Goal: Task Accomplishment & Management: Use online tool/utility

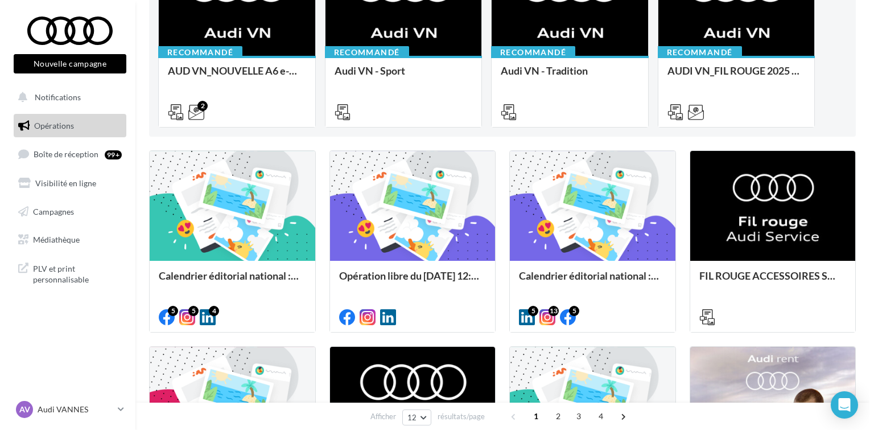
scroll to position [182, 0]
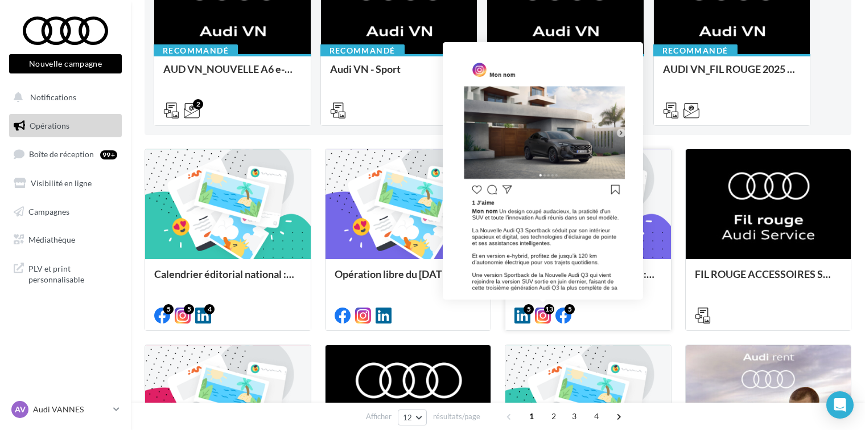
click at [544, 319] on icon at bounding box center [543, 315] width 16 height 16
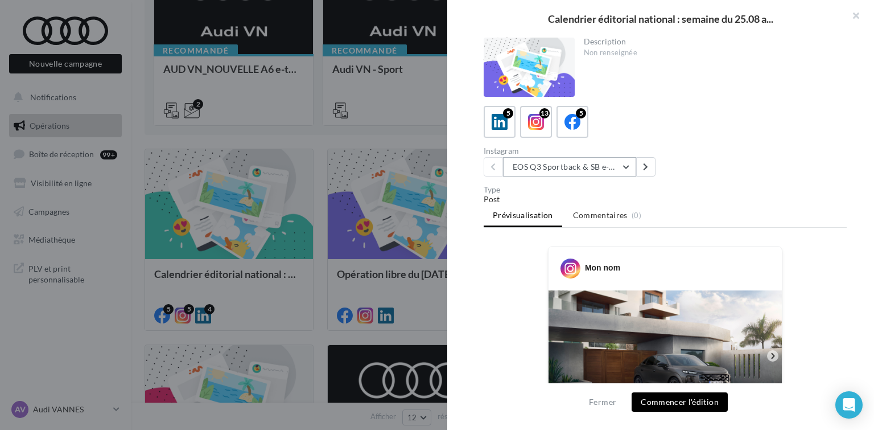
click at [622, 165] on button "EOS Q3 Sportback & SB e-Hybrid" at bounding box center [569, 166] width 133 height 19
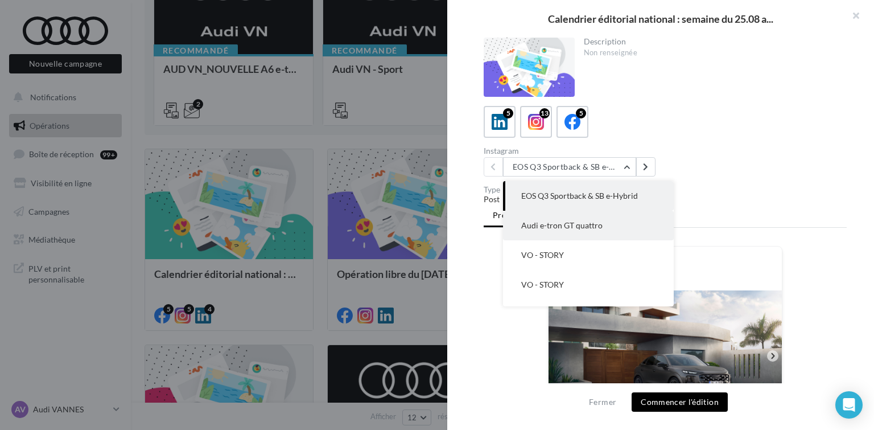
click at [586, 226] on span "Audi e-tron GT quattro" at bounding box center [561, 225] width 81 height 10
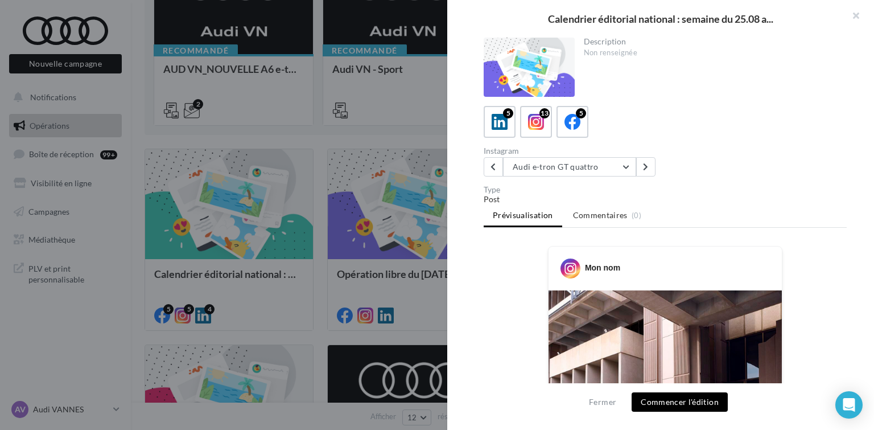
click at [710, 276] on div "Mon nom" at bounding box center [666, 263] width 228 height 29
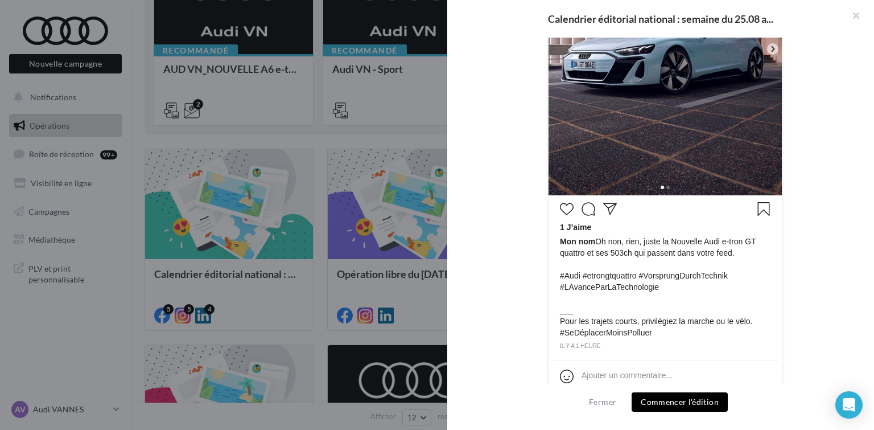
scroll to position [403, 0]
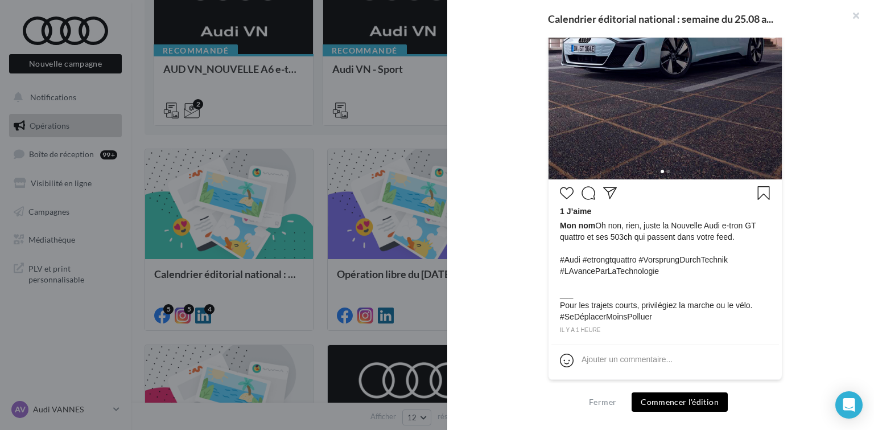
click at [679, 401] on button "Commencer l'édition" at bounding box center [680, 401] width 96 height 19
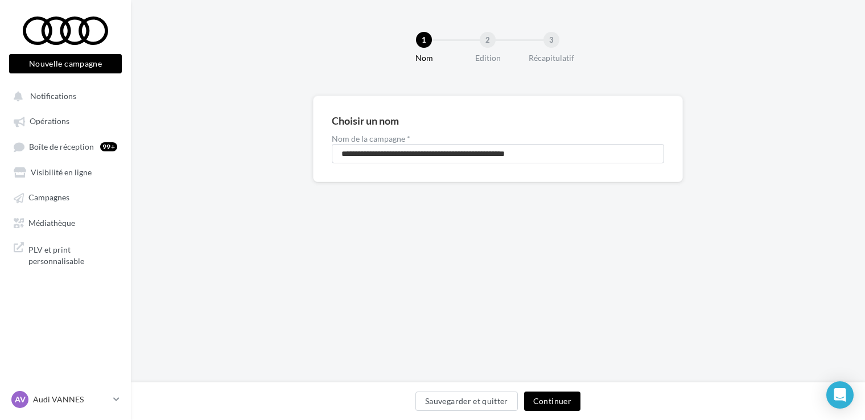
click at [558, 406] on button "Continuer" at bounding box center [552, 401] width 56 height 19
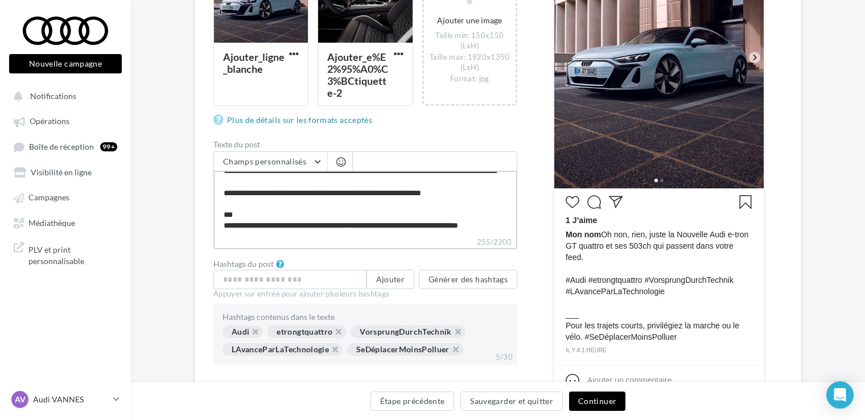
scroll to position [340, 0]
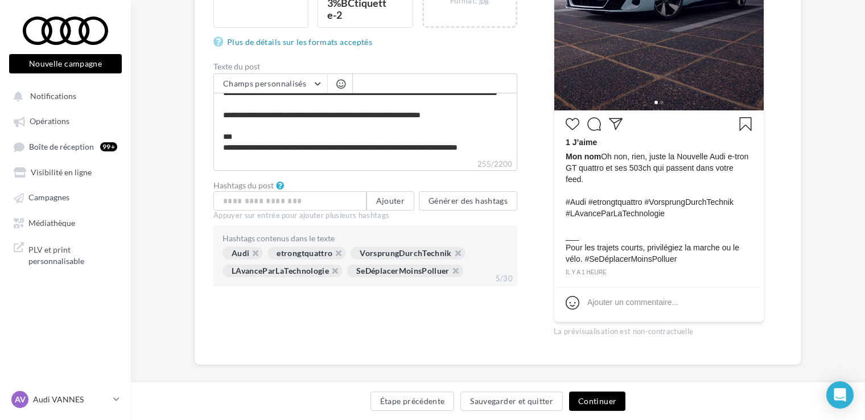
click at [613, 405] on button "Continuer" at bounding box center [597, 401] width 56 height 19
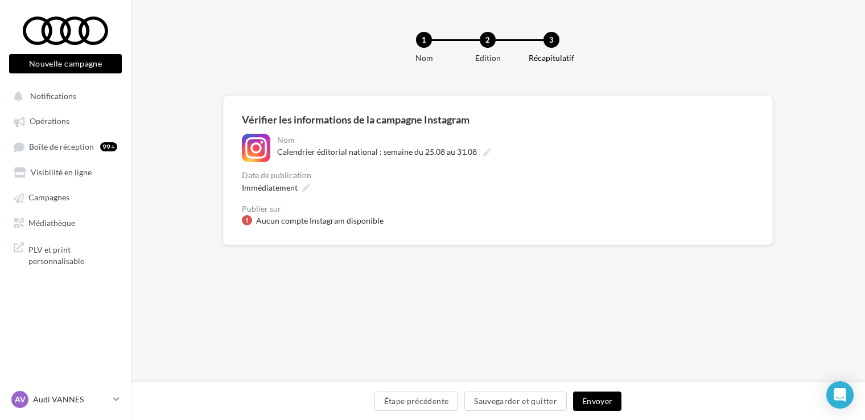
scroll to position [2, 0]
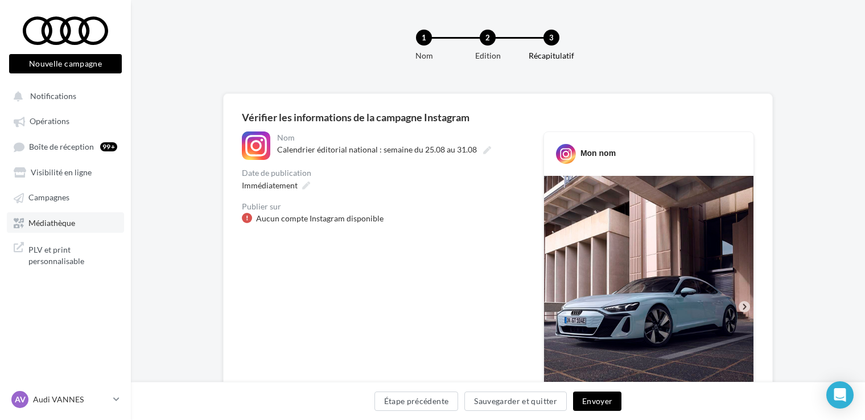
click at [71, 224] on span "Médiathèque" at bounding box center [51, 223] width 47 height 10
